Goal: Task Accomplishment & Management: Use online tool/utility

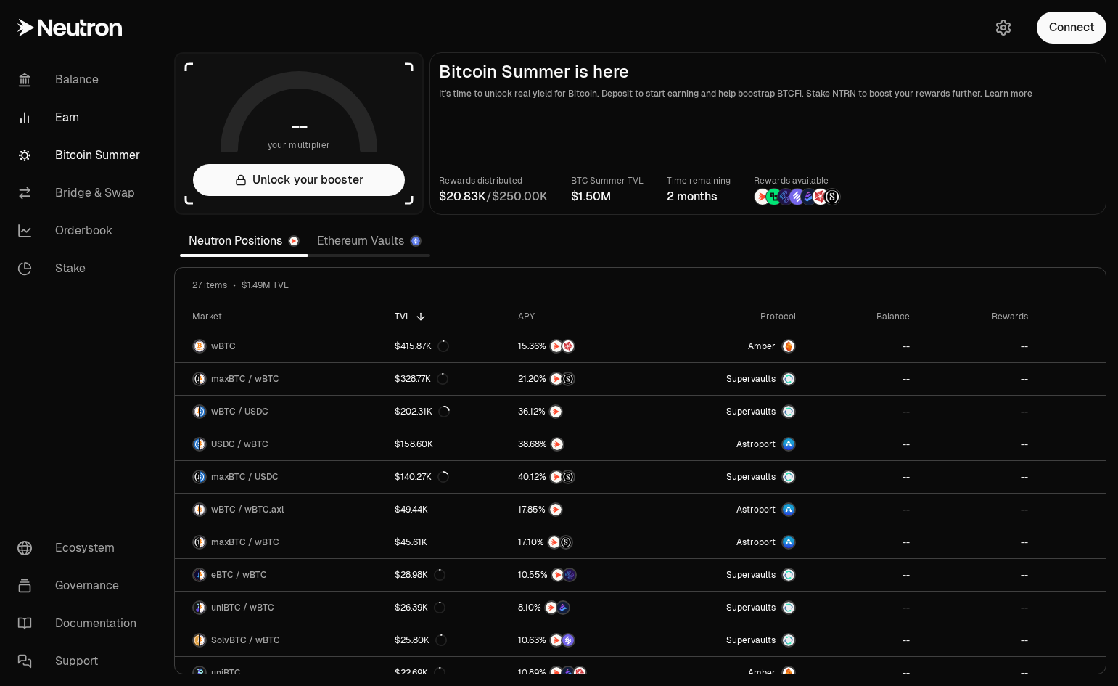
click at [57, 121] on link "Earn" at bounding box center [81, 118] width 151 height 38
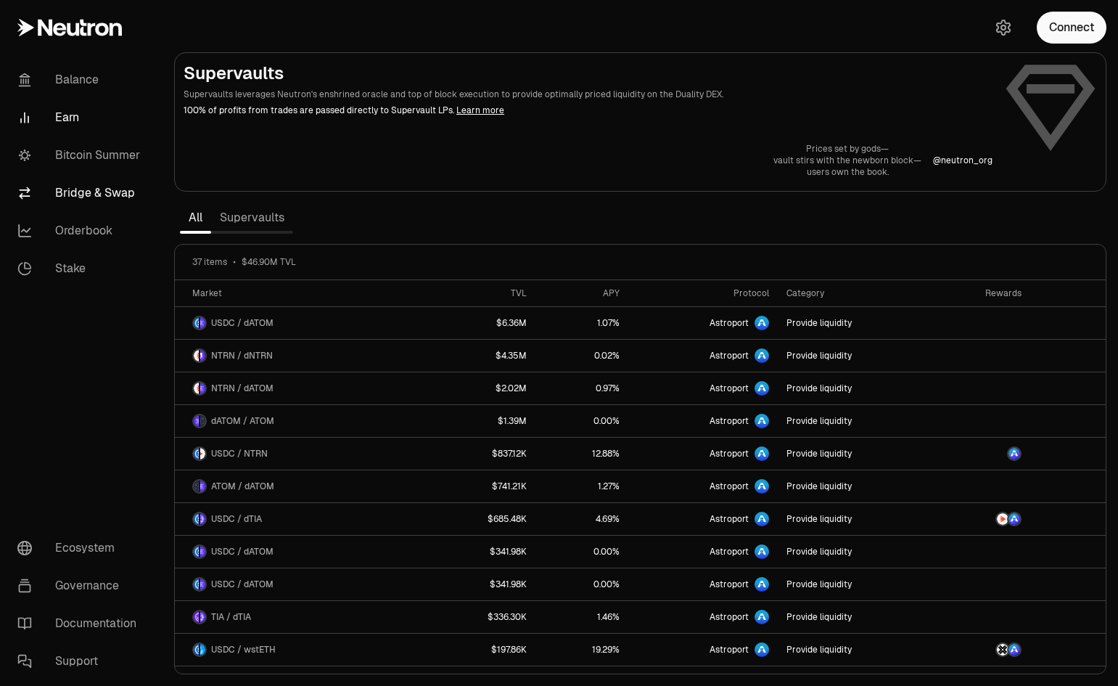
click at [86, 195] on link "Bridge & Swap" at bounding box center [81, 193] width 151 height 38
